Goal: Find specific page/section: Find specific page/section

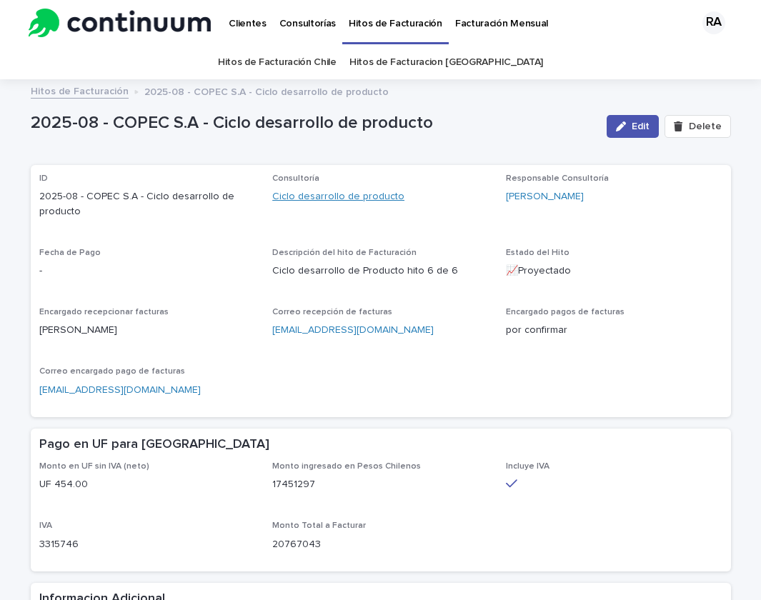
click at [373, 194] on link "Ciclo desarrollo de producto" at bounding box center [338, 196] width 132 height 15
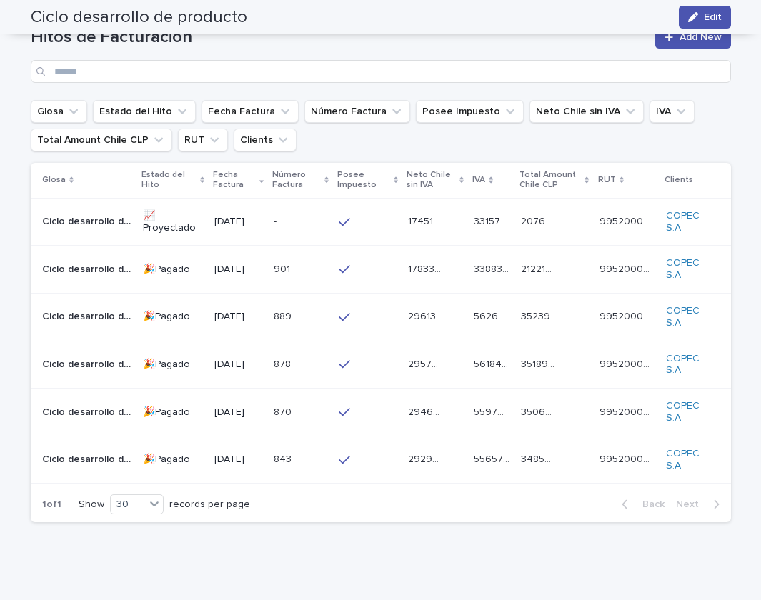
scroll to position [748, 0]
